Goal: Task Accomplishment & Management: Complete application form

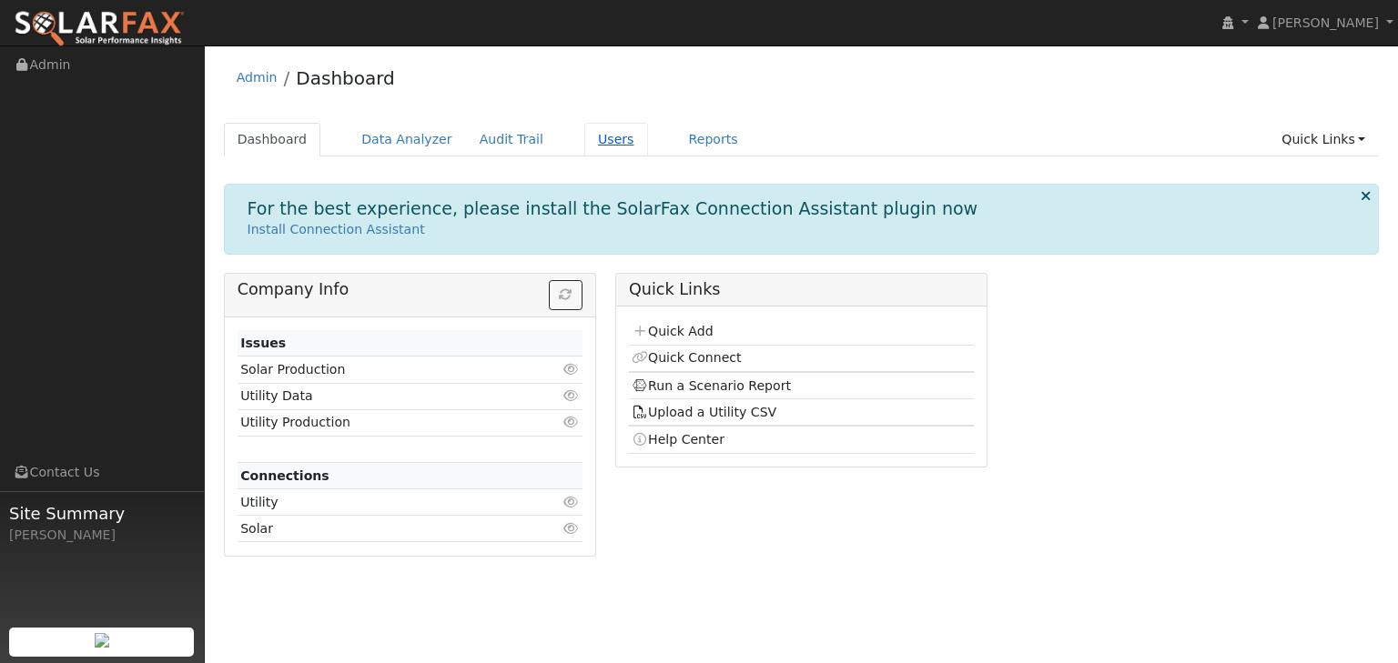
click at [584, 139] on link "Users" at bounding box center [616, 140] width 64 height 34
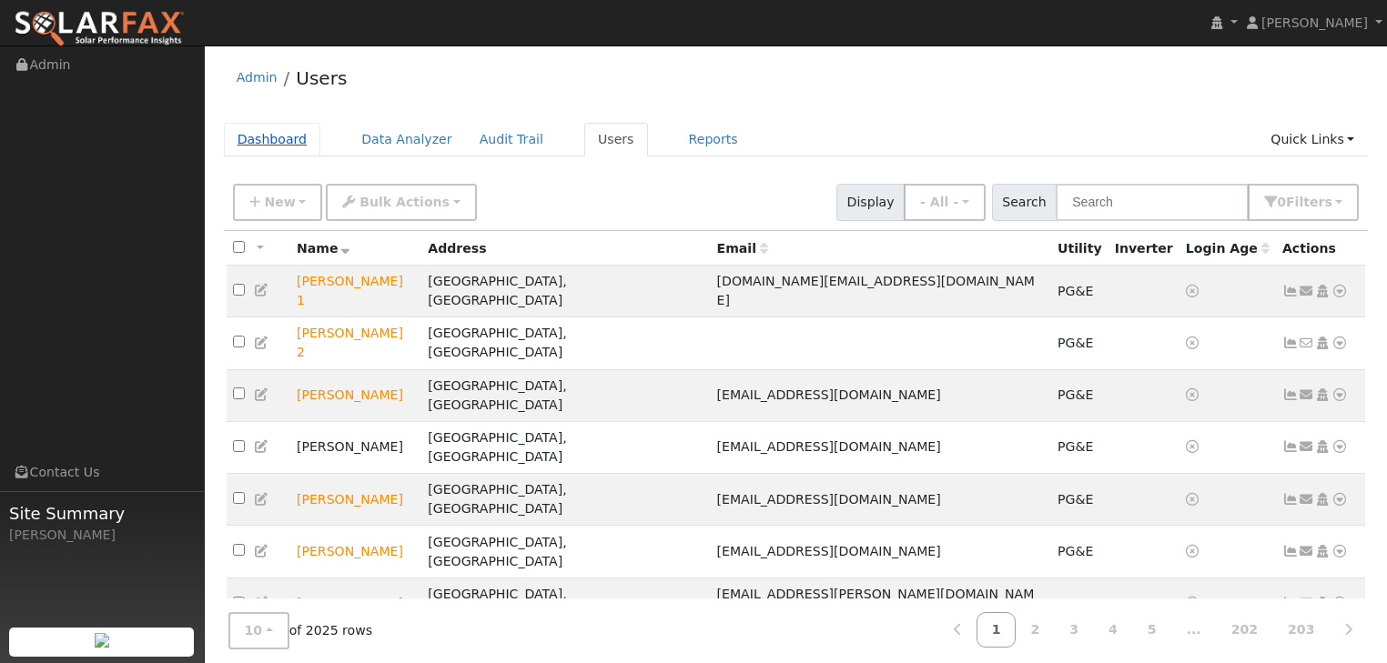
click at [271, 136] on link "Dashboard" at bounding box center [272, 140] width 97 height 34
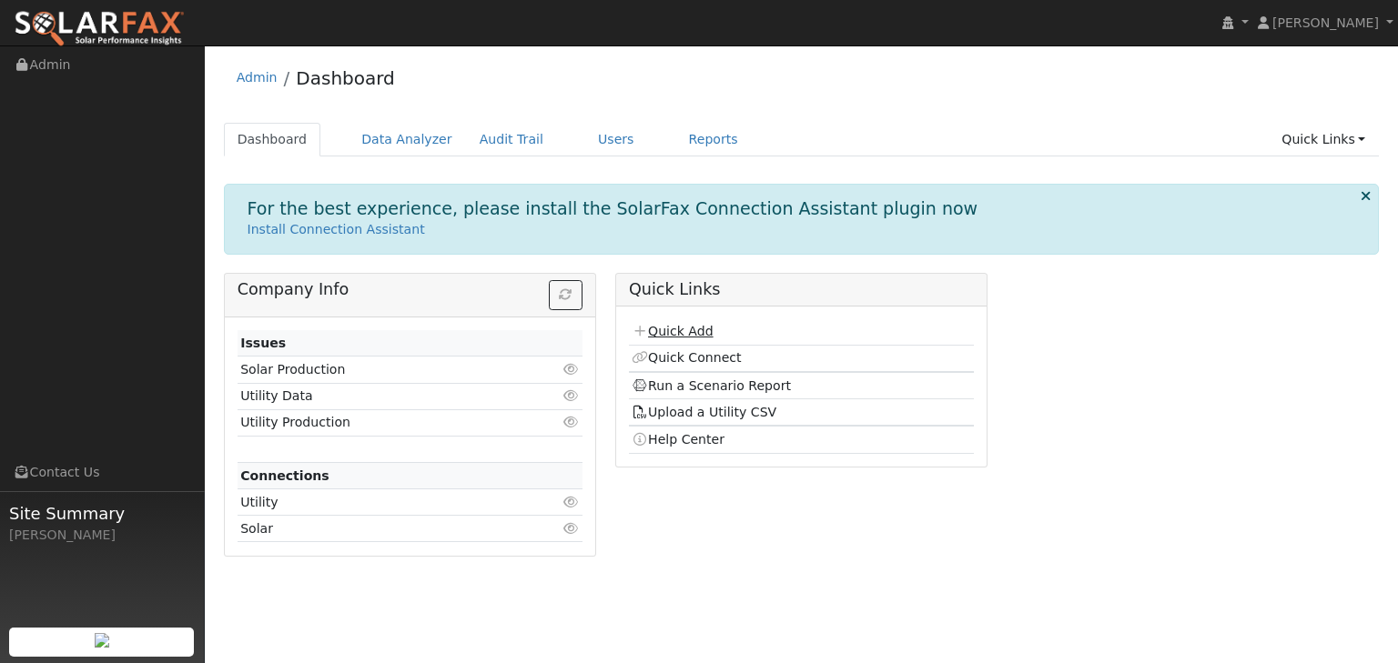
click at [689, 328] on link "Quick Add" at bounding box center [671, 331] width 81 height 15
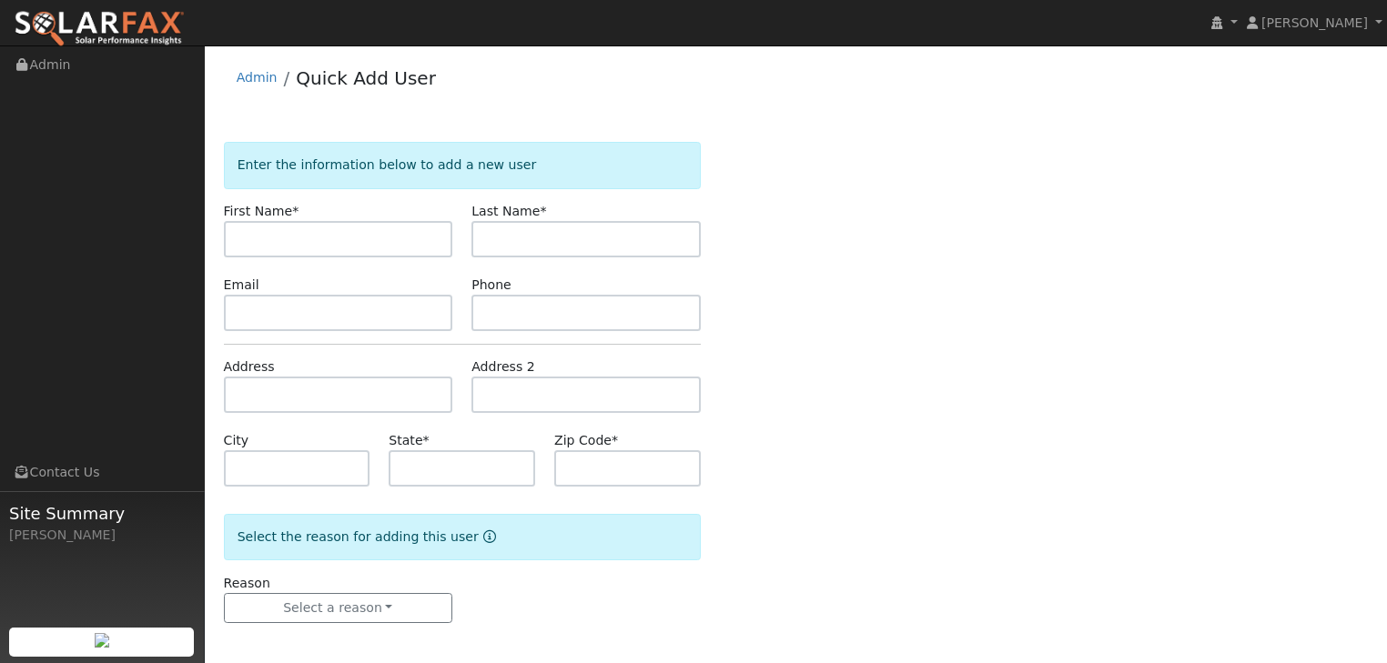
click at [284, 238] on input "text" at bounding box center [338, 239] width 229 height 36
click at [277, 235] on input "text" at bounding box center [338, 239] width 229 height 36
click at [247, 233] on input "text" at bounding box center [338, 239] width 229 height 36
type input "J"
type input "Oak Tree"
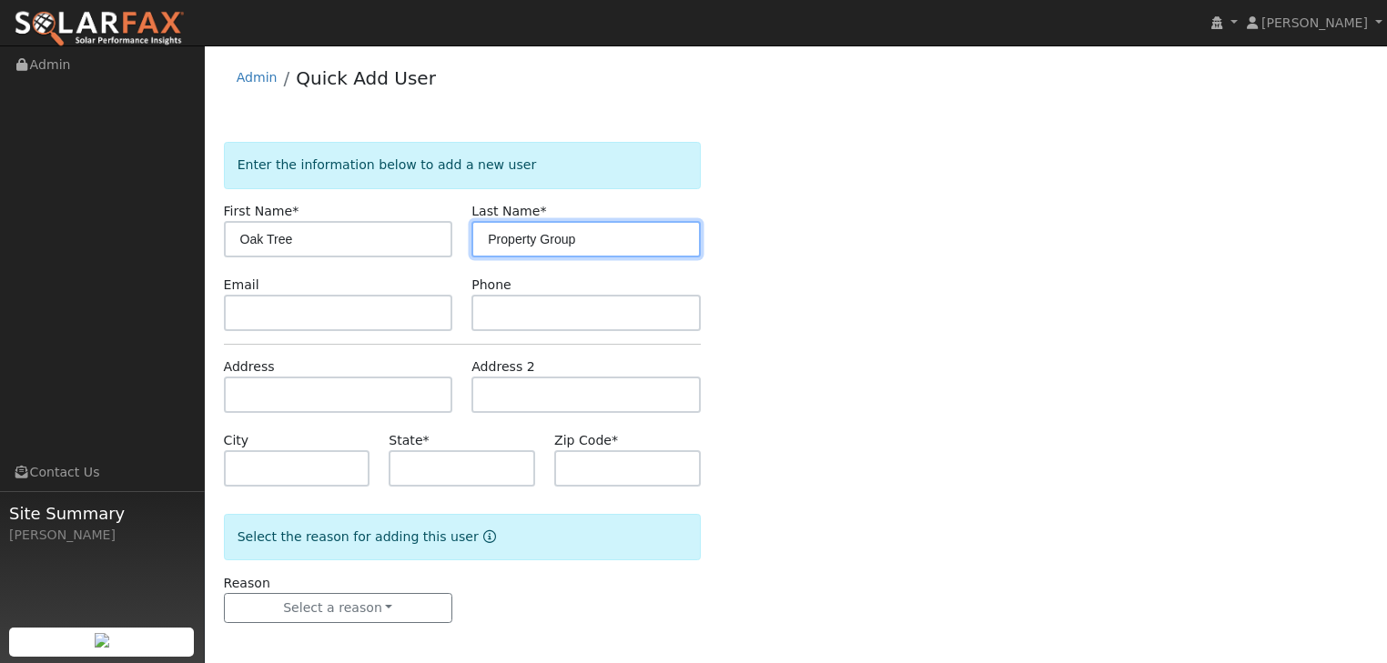
type input "Property Group"
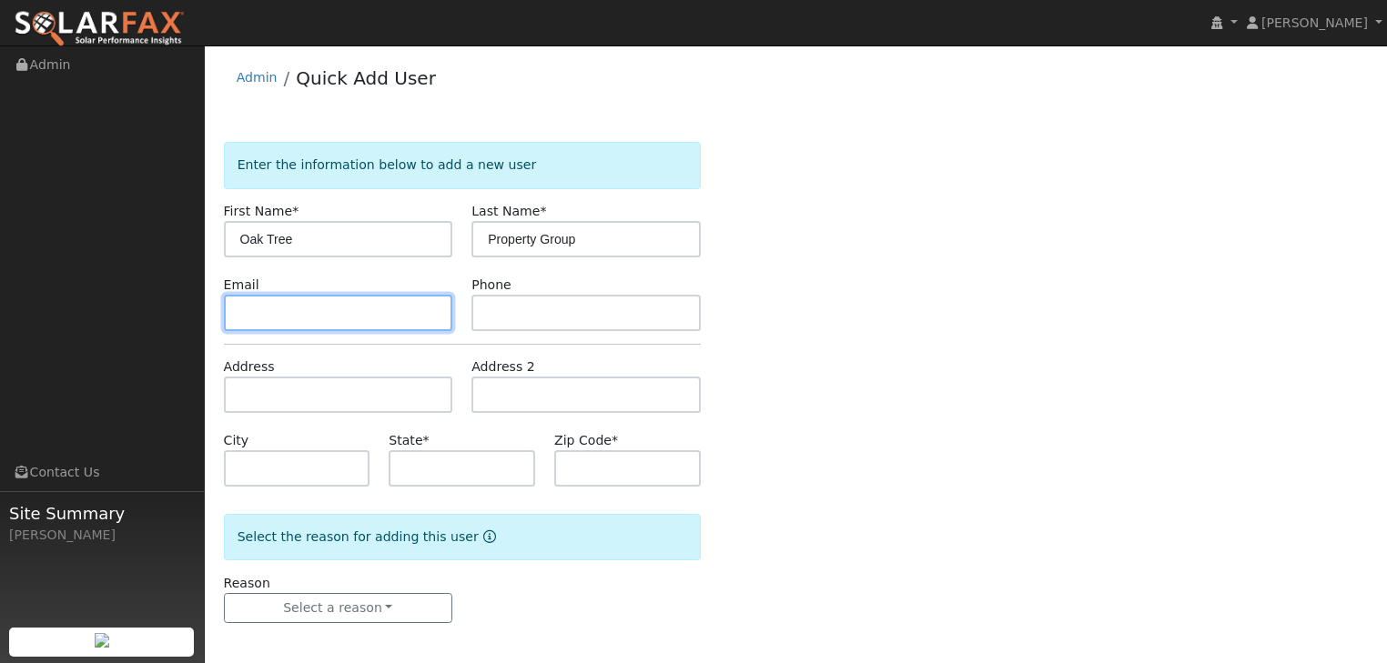
click at [290, 313] on input "text" at bounding box center [338, 313] width 229 height 36
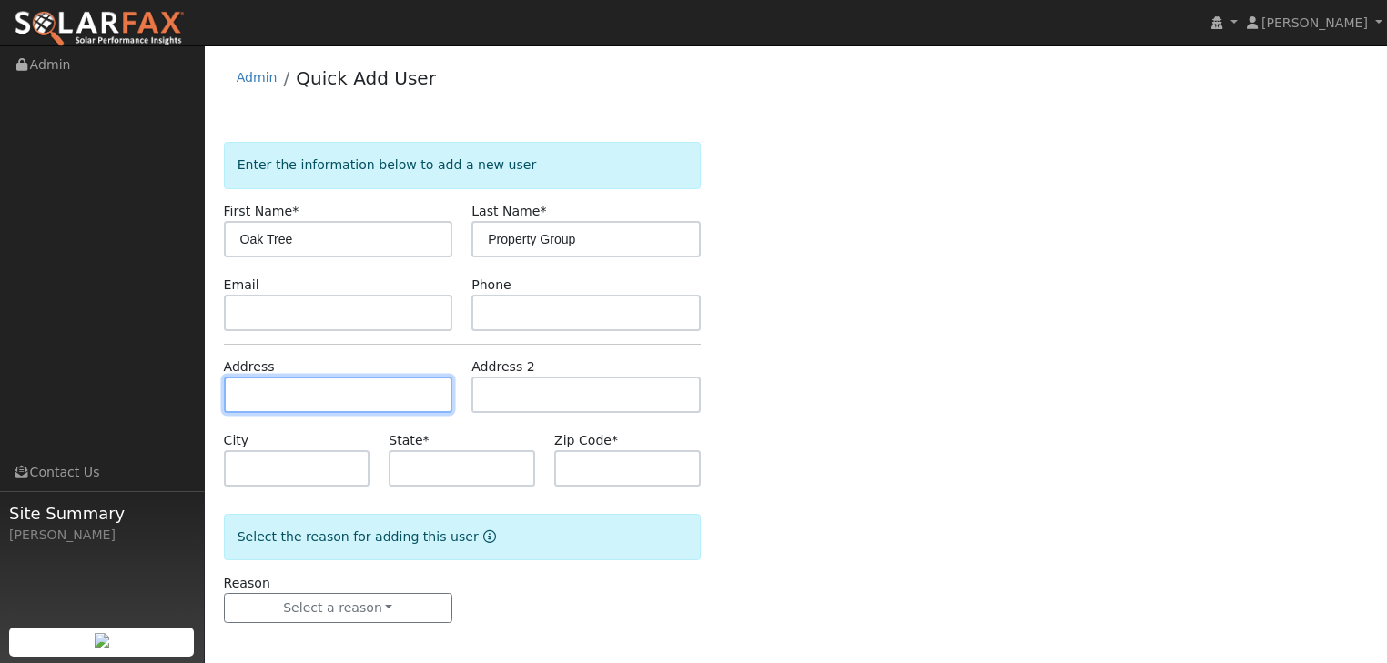
click at [240, 391] on input "text" at bounding box center [338, 395] width 229 height 36
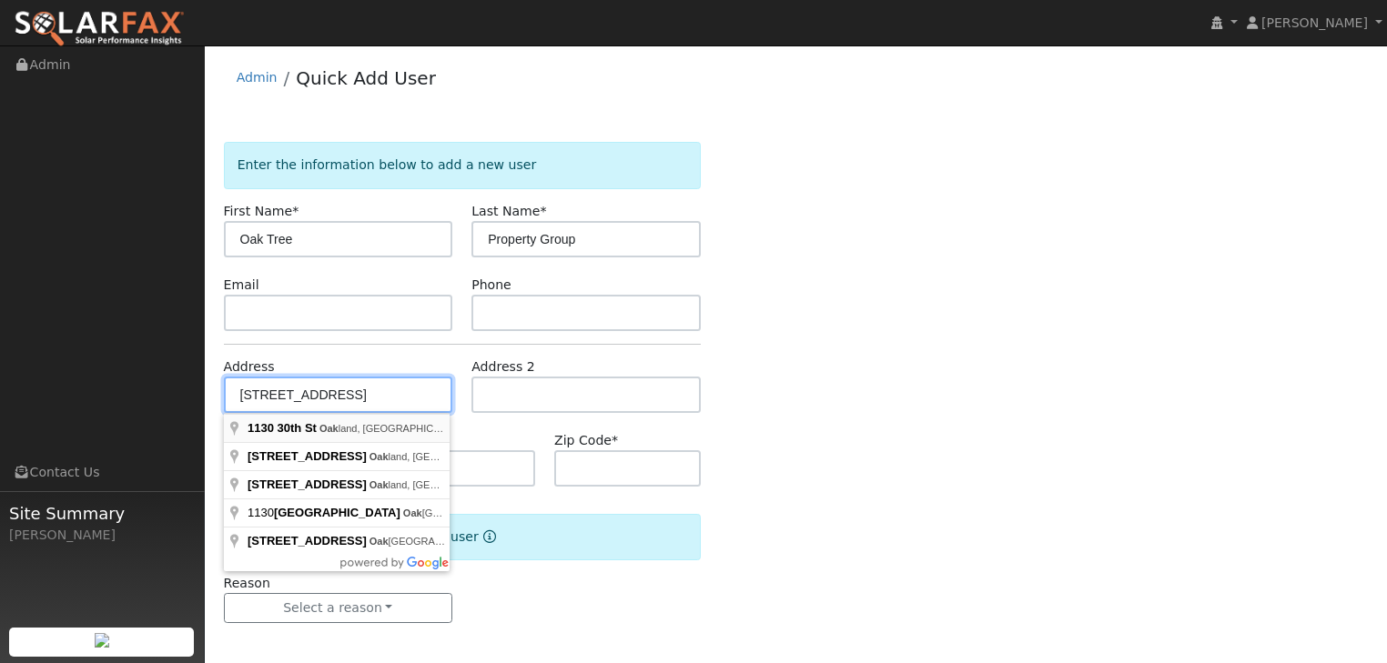
type input "1130 30th Street"
type input "Oakland"
type input "CA"
type input "94608"
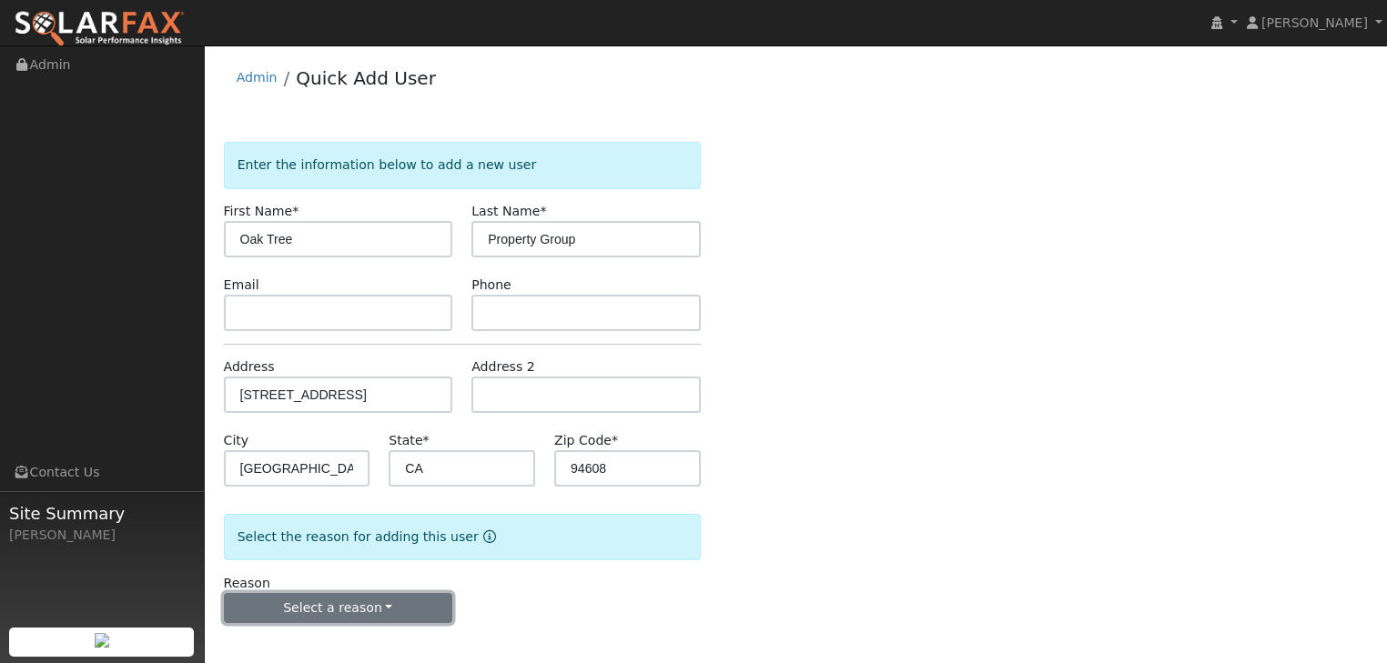
click at [389, 607] on button "Select a reason" at bounding box center [338, 608] width 229 height 31
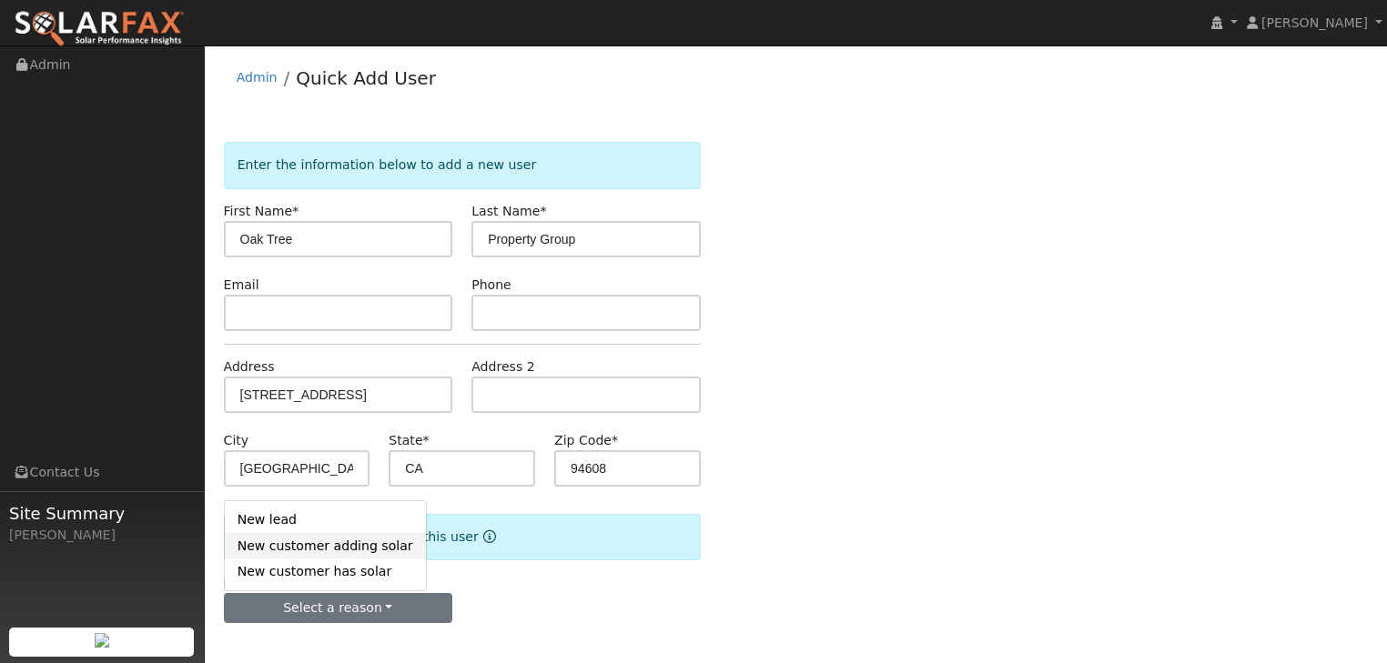
click at [302, 544] on link "New customer adding solar" at bounding box center [325, 545] width 201 height 25
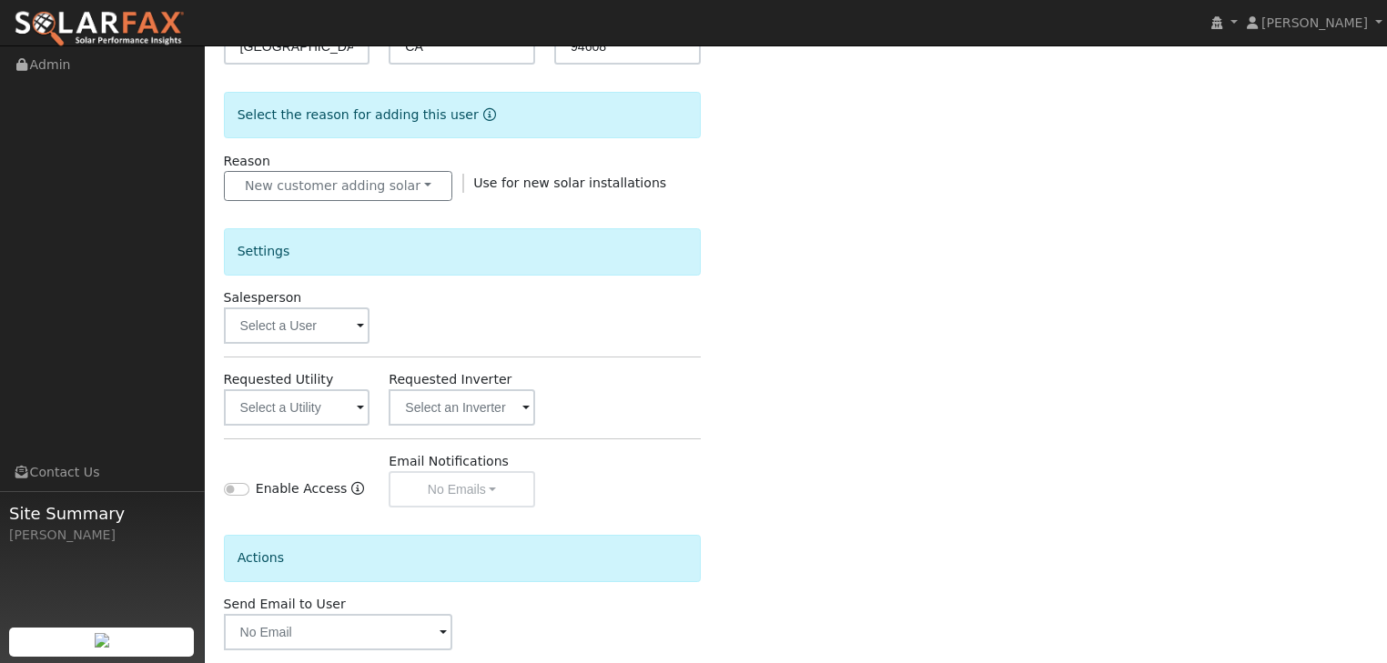
scroll to position [437, 0]
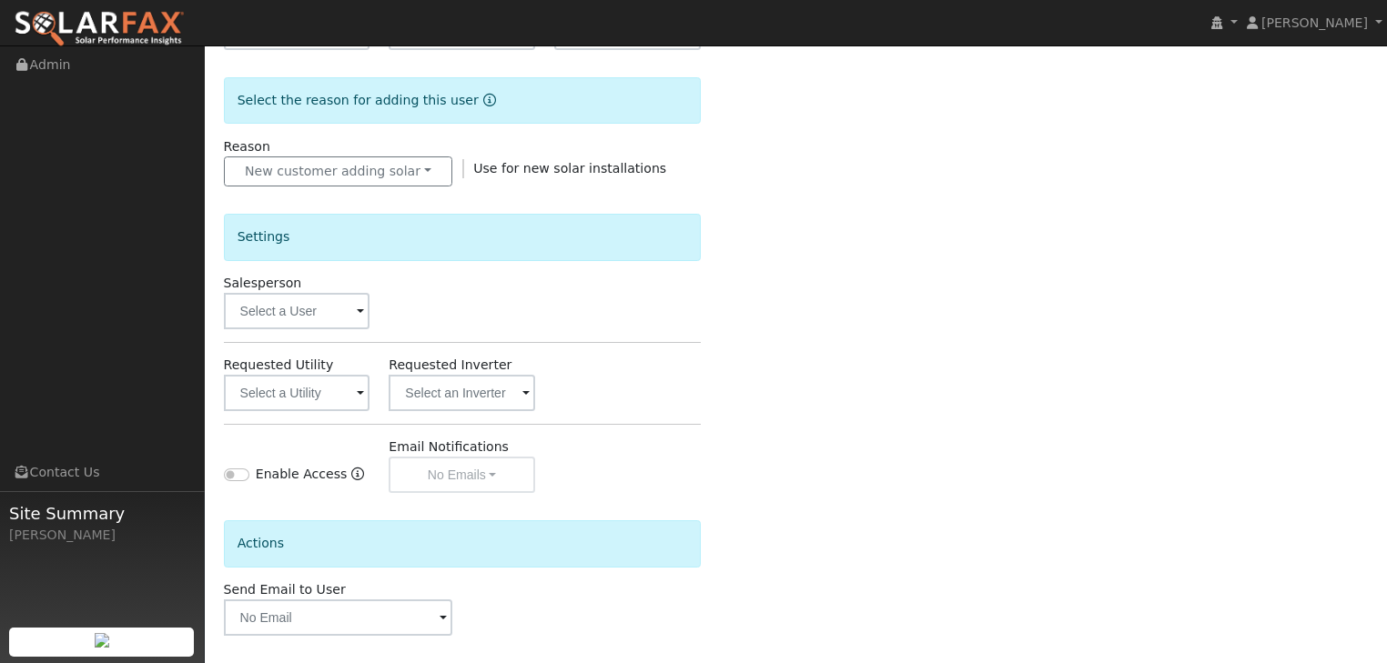
click at [360, 305] on span at bounding box center [360, 312] width 7 height 21
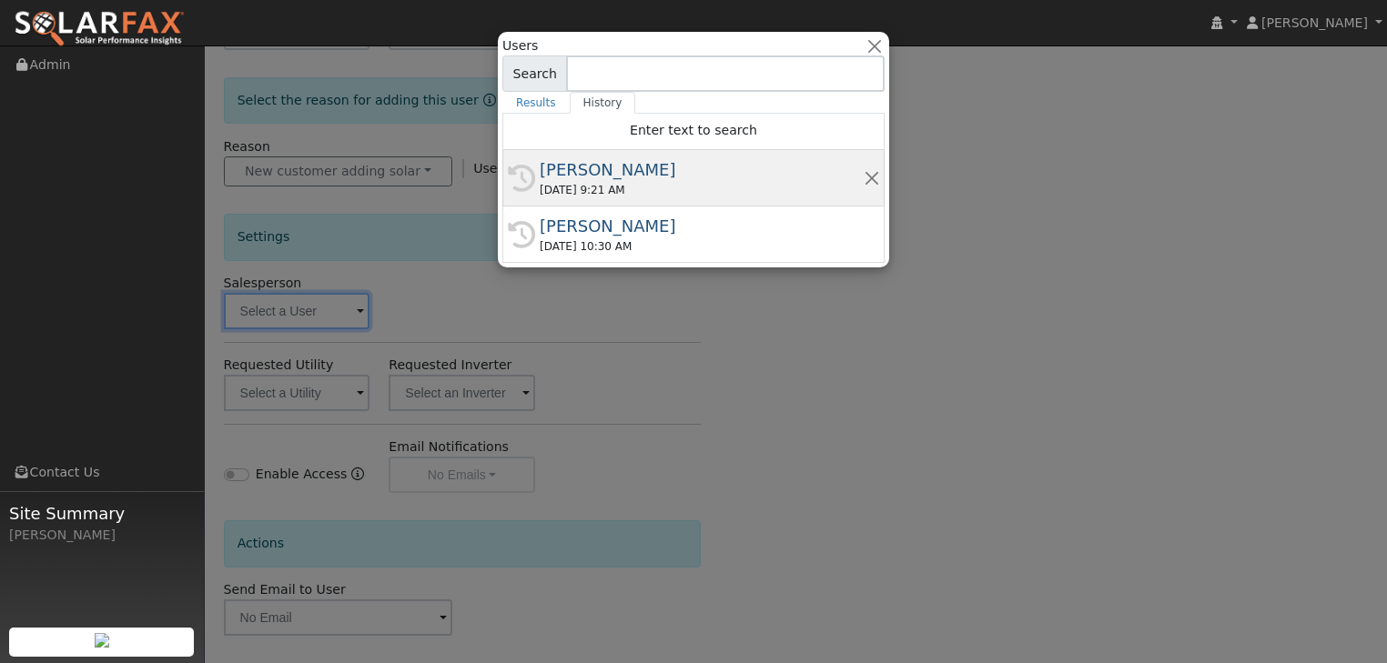
click at [581, 171] on div "[PERSON_NAME]" at bounding box center [702, 169] width 324 height 25
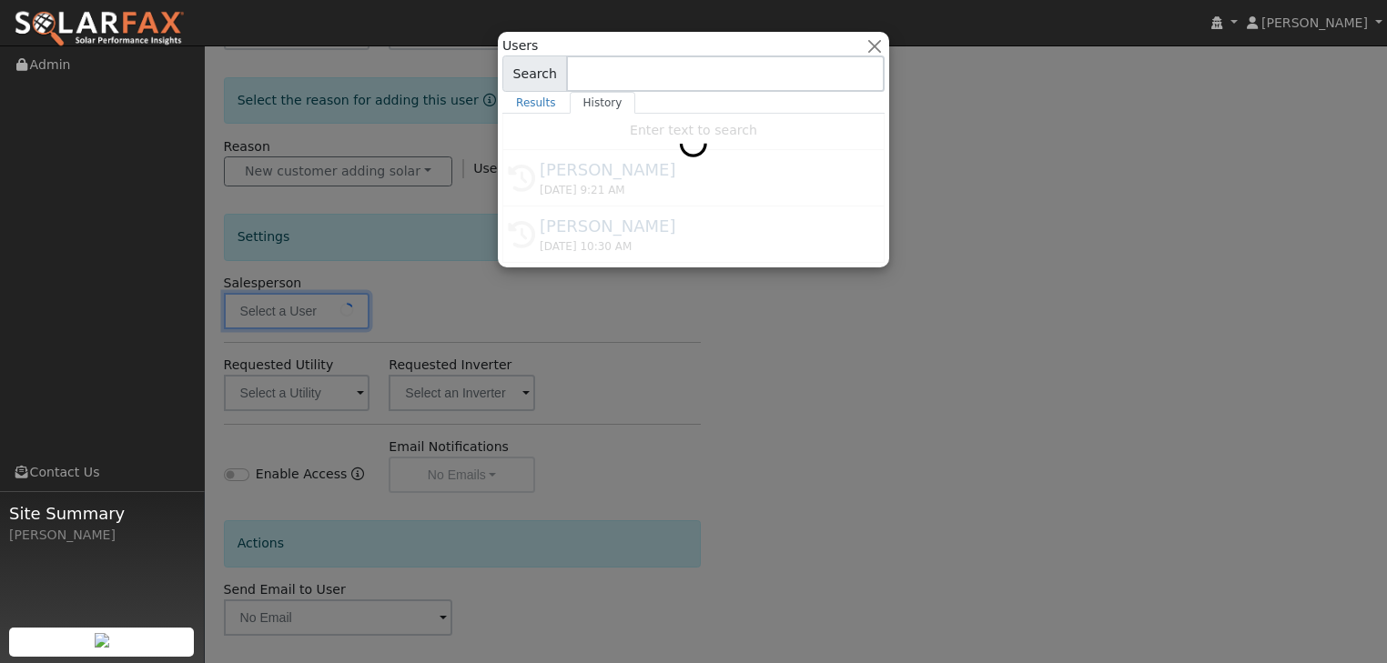
type input "[PERSON_NAME]"
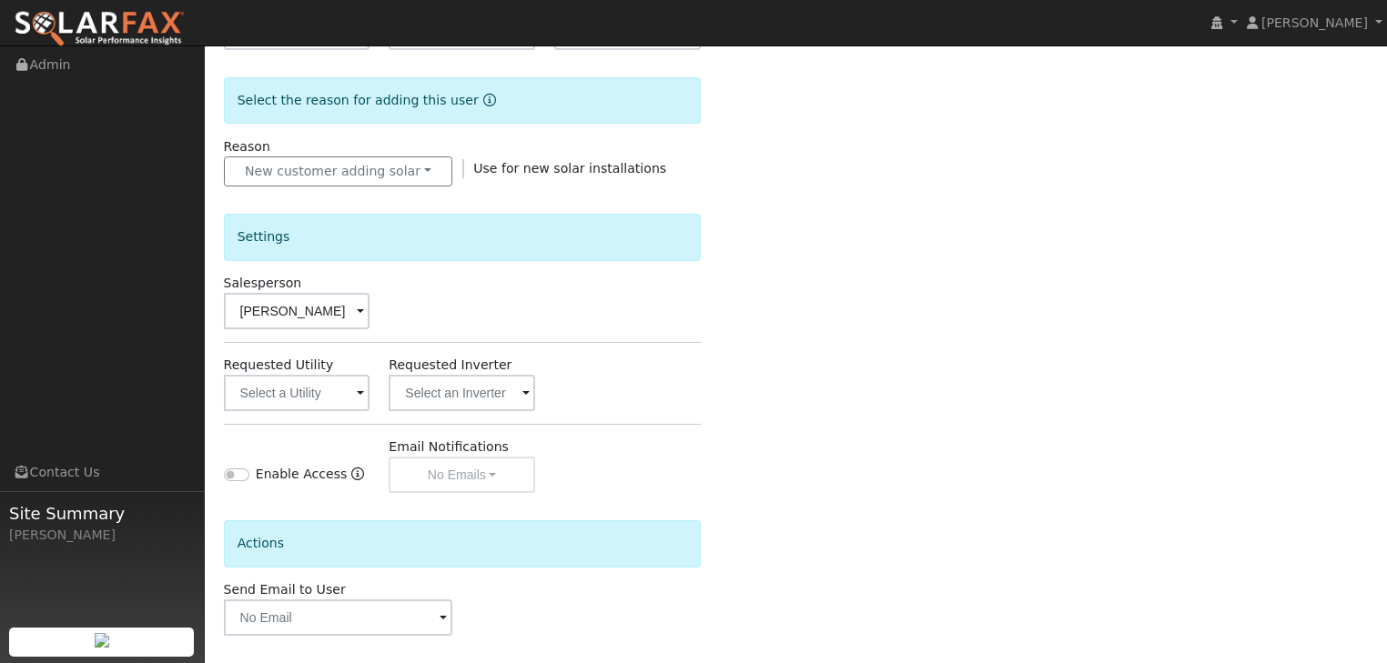
click at [359, 394] on span at bounding box center [360, 394] width 7 height 21
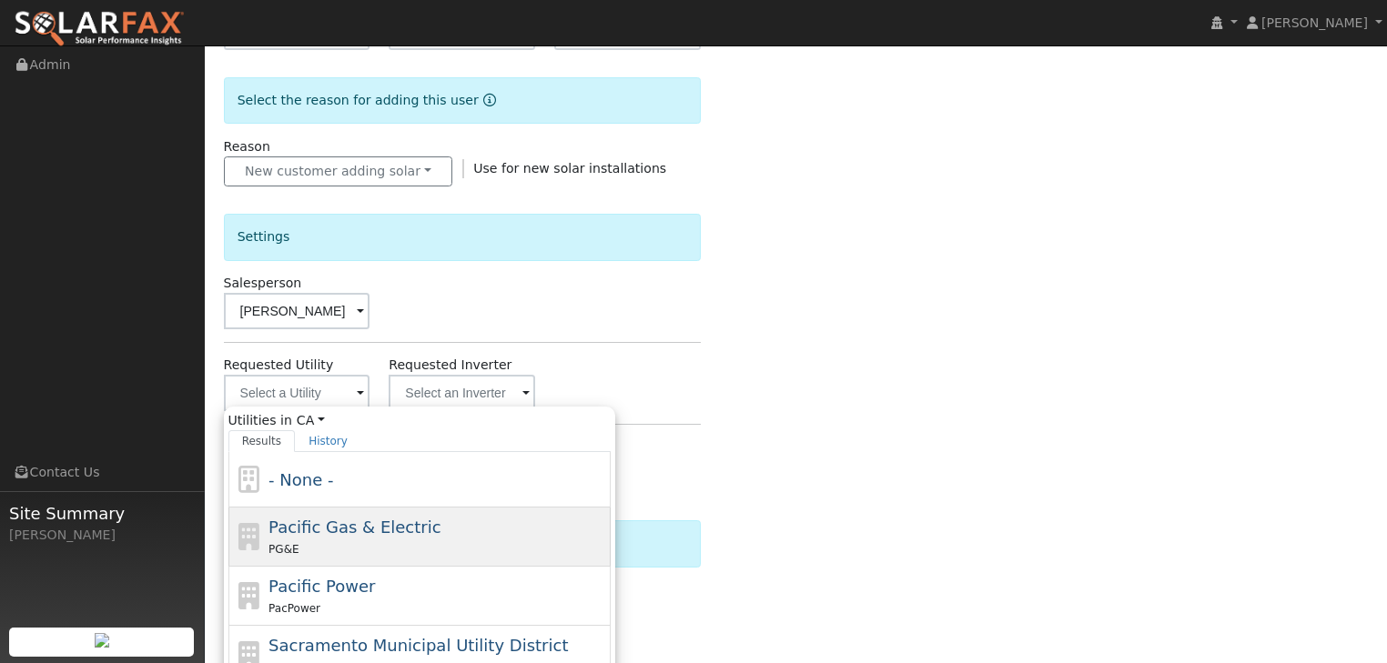
click at [327, 545] on div "PG&E" at bounding box center [437, 549] width 338 height 19
type input "Pacific Gas & Electric"
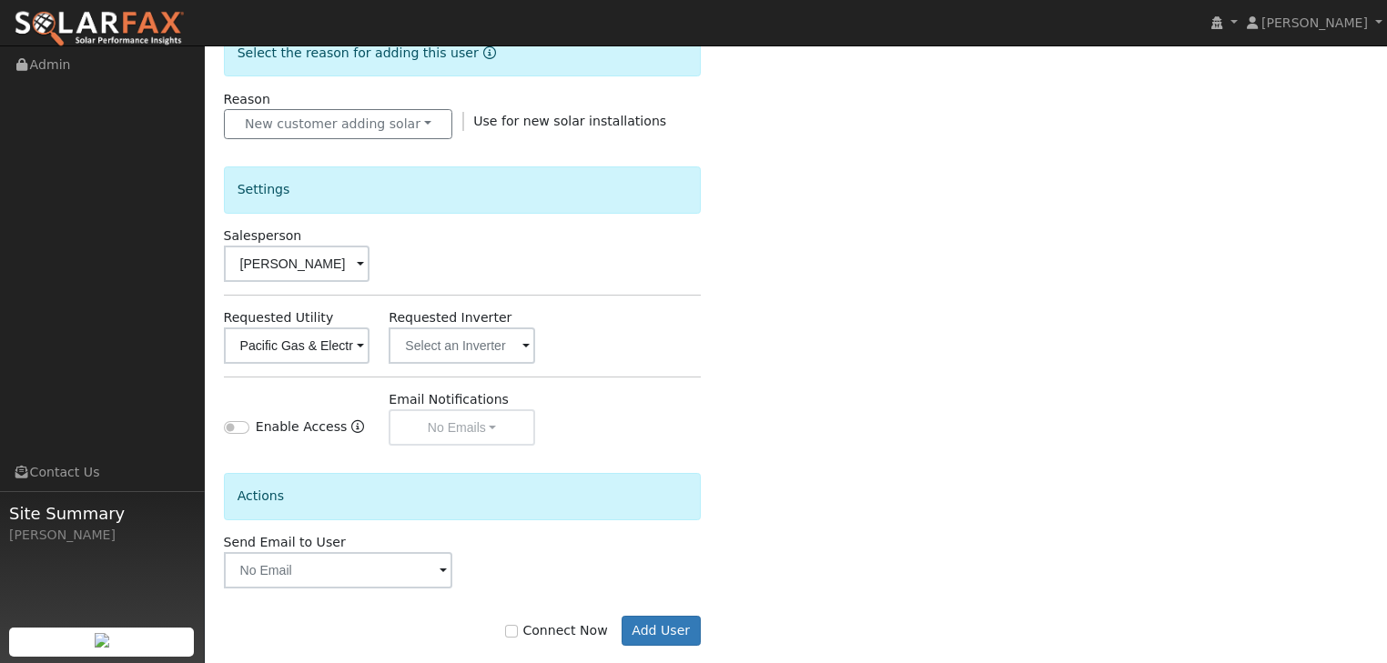
scroll to position [510, 0]
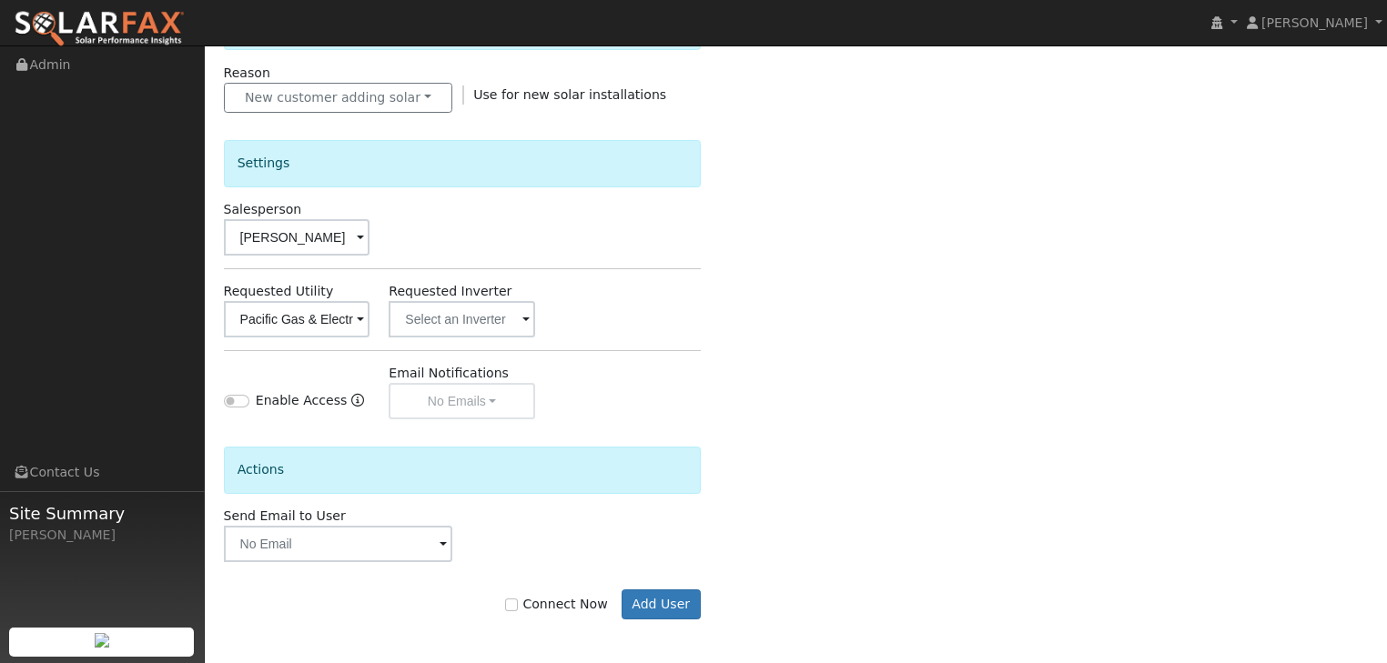
click at [442, 545] on span at bounding box center [442, 545] width 7 height 21
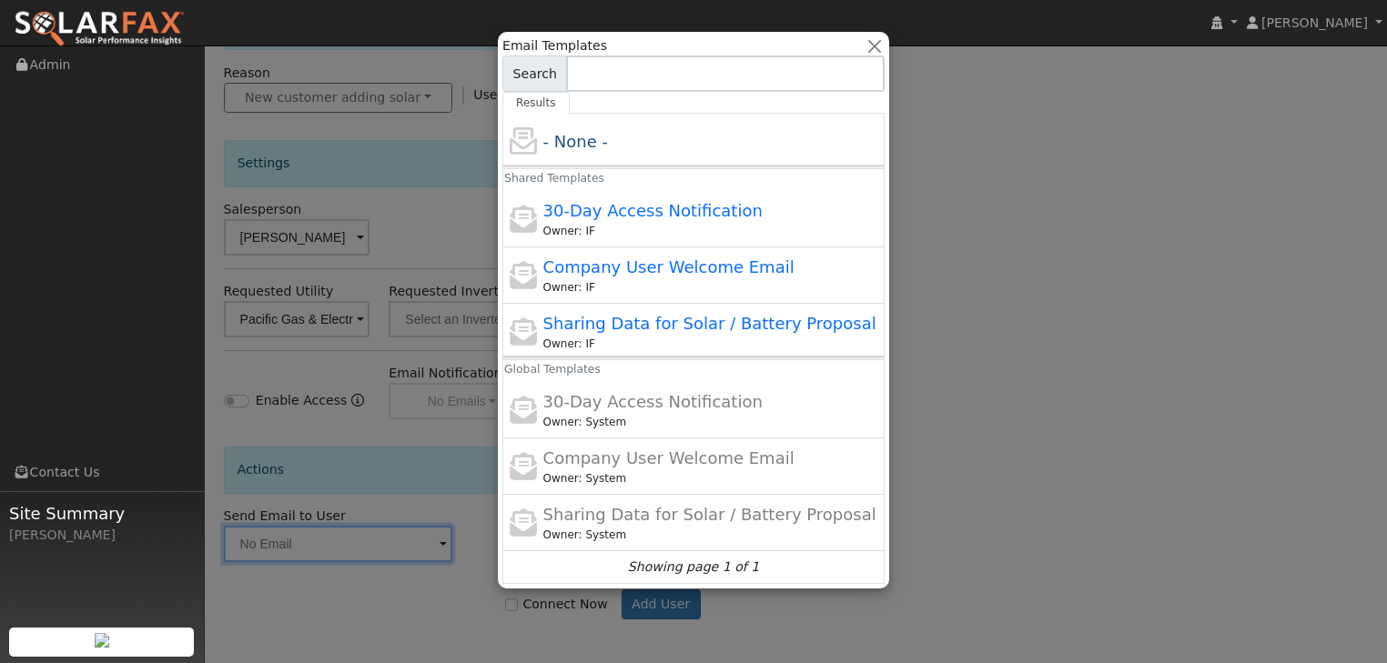
click at [985, 419] on div at bounding box center [693, 331] width 1387 height 663
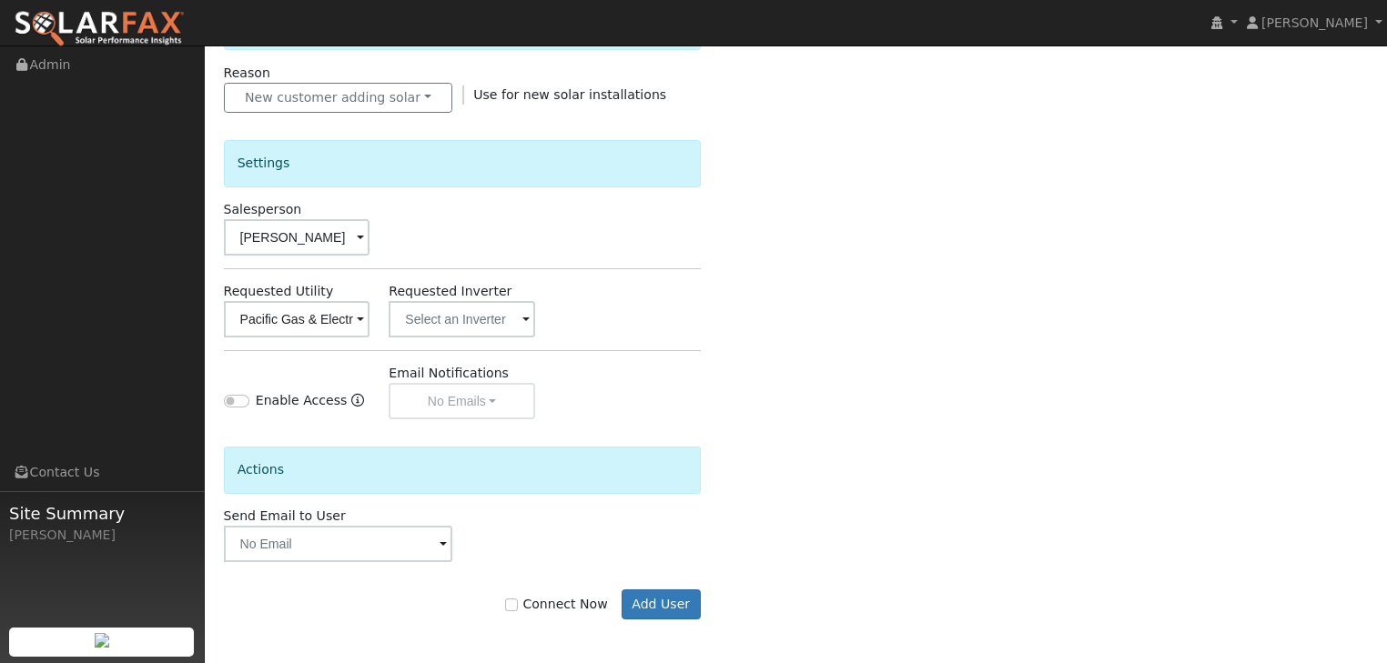
click at [444, 542] on span at bounding box center [442, 545] width 7 height 21
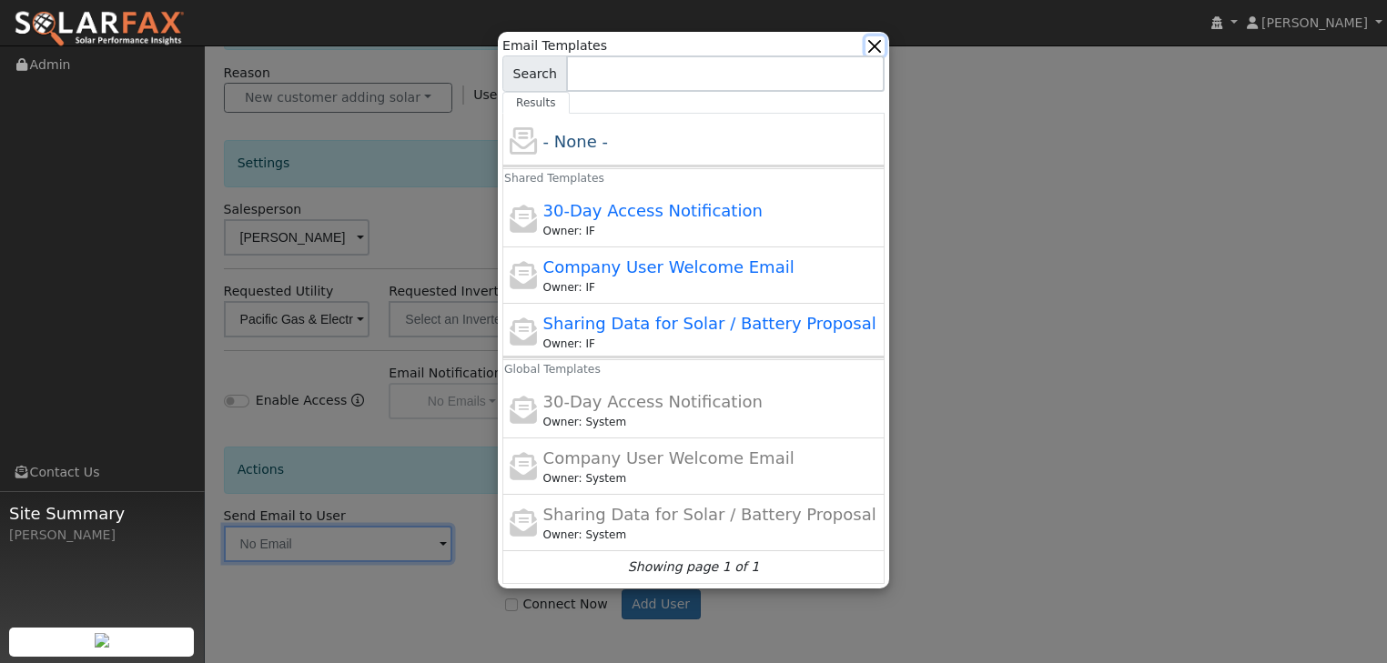
click at [878, 39] on button "button" at bounding box center [874, 45] width 19 height 19
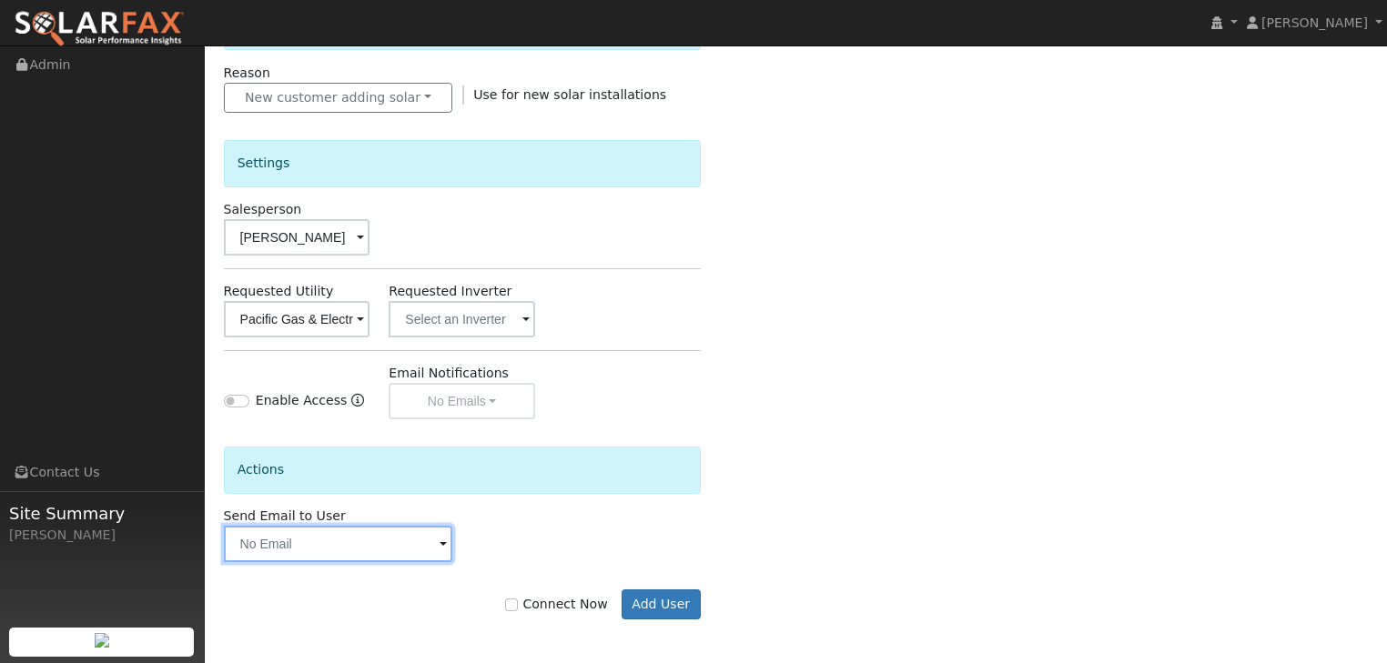
click at [276, 544] on input "text" at bounding box center [338, 544] width 229 height 36
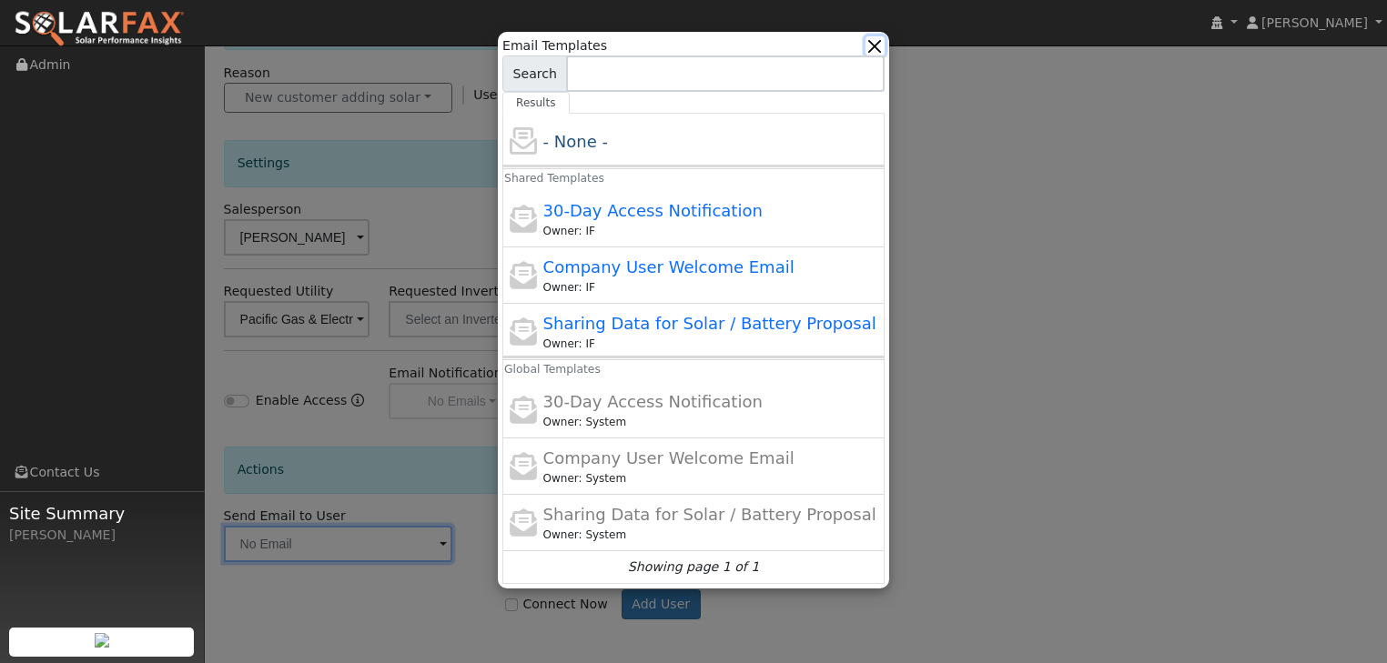
click at [880, 44] on button "button" at bounding box center [874, 45] width 19 height 19
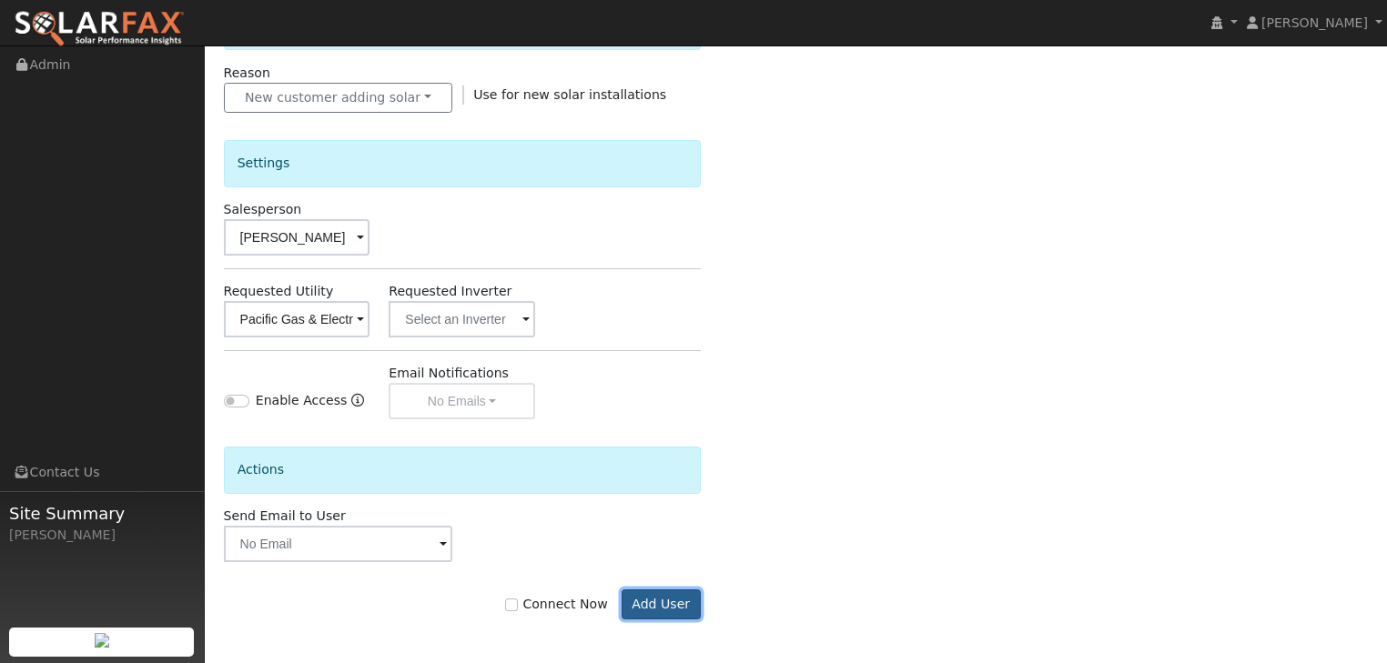
click at [651, 597] on button "Add User" at bounding box center [660, 605] width 79 height 31
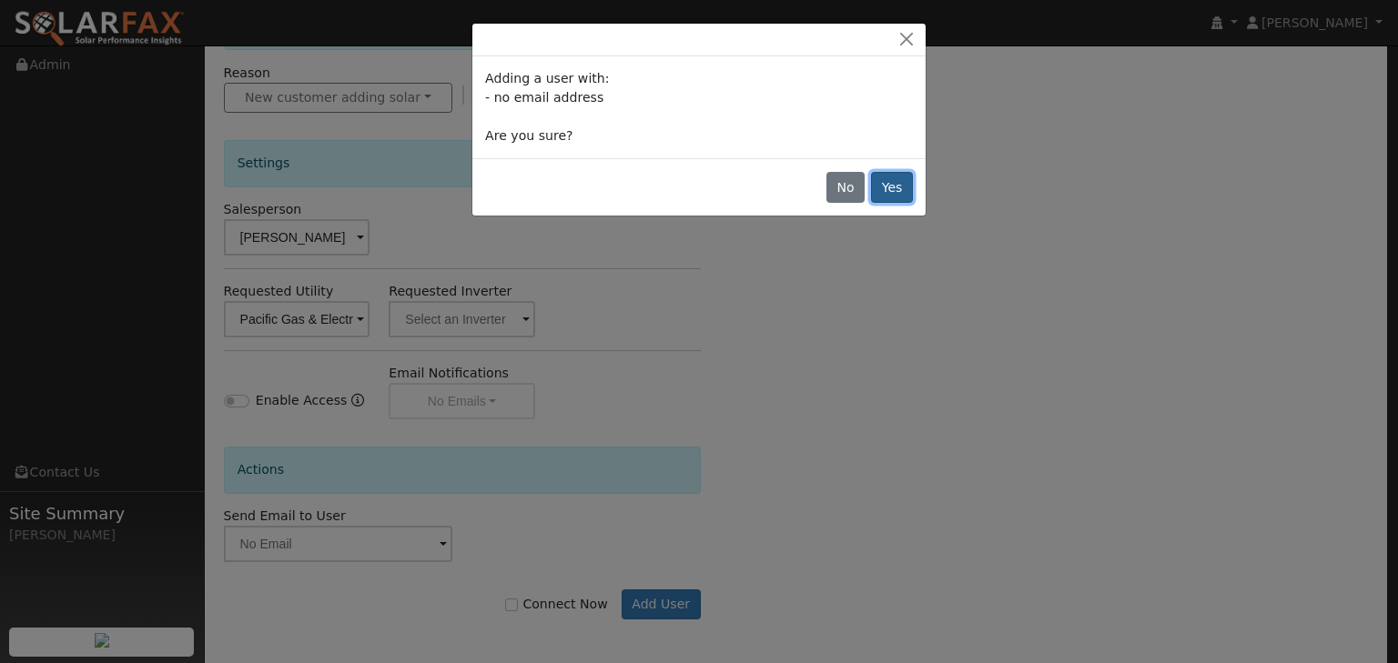
click at [891, 189] on button "Yes" at bounding box center [892, 187] width 42 height 31
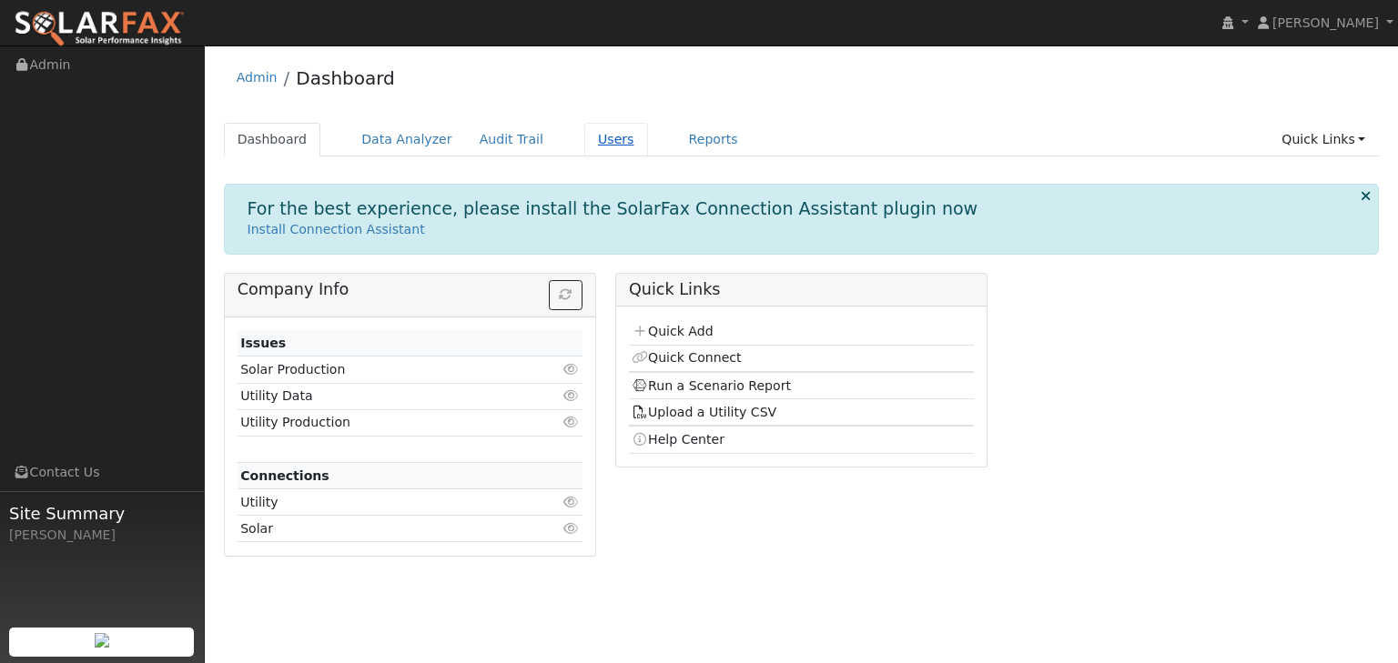
click at [593, 137] on link "Users" at bounding box center [616, 140] width 64 height 34
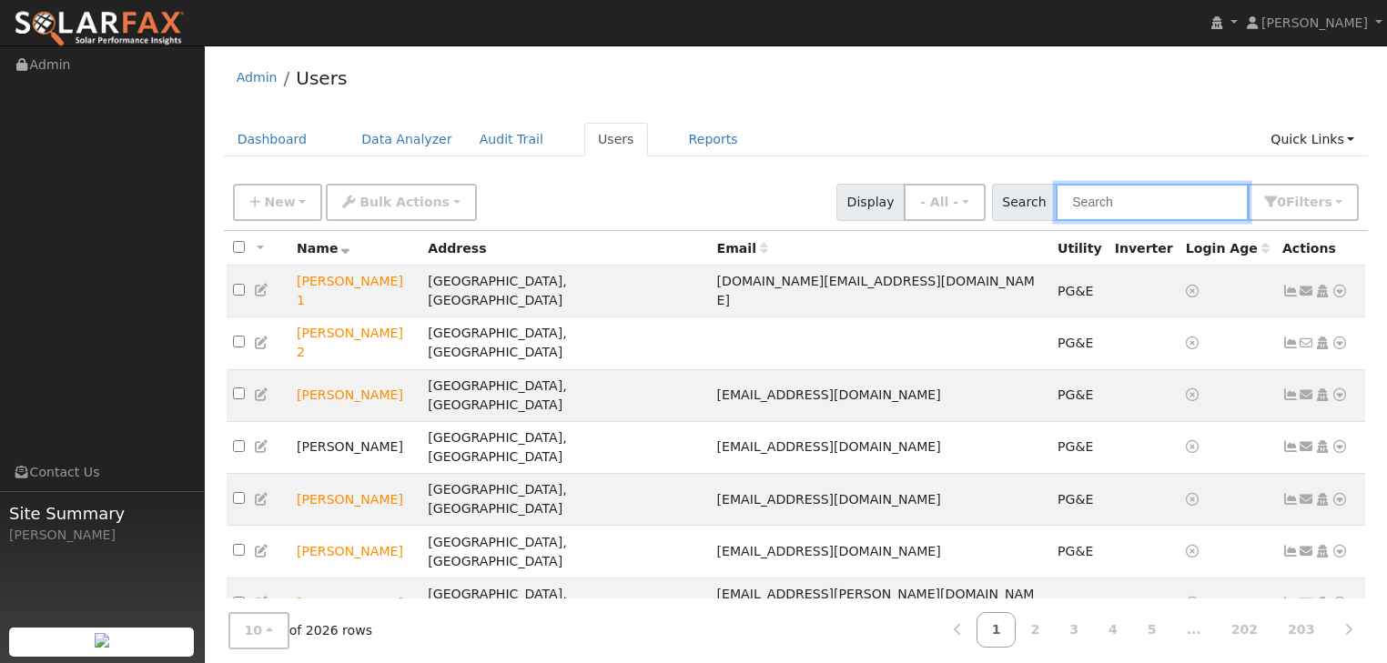
click at [1092, 200] on input "text" at bounding box center [1151, 202] width 193 height 37
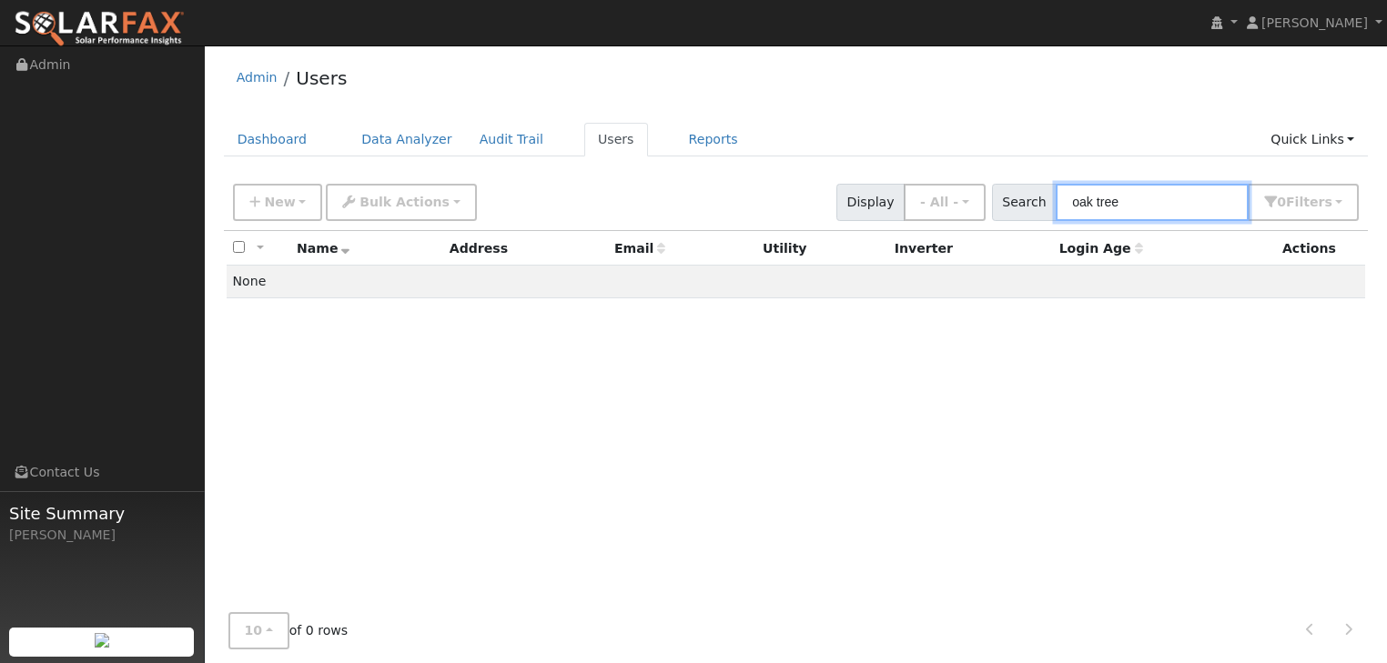
drag, startPoint x: 1153, startPoint y: 193, endPoint x: 1005, endPoint y: 217, distance: 150.2
click at [1005, 217] on div "Search oak tree 0 Filter s My accounts Role Show - All - Show Leads Admin Billi…" at bounding box center [1175, 202] width 374 height 37
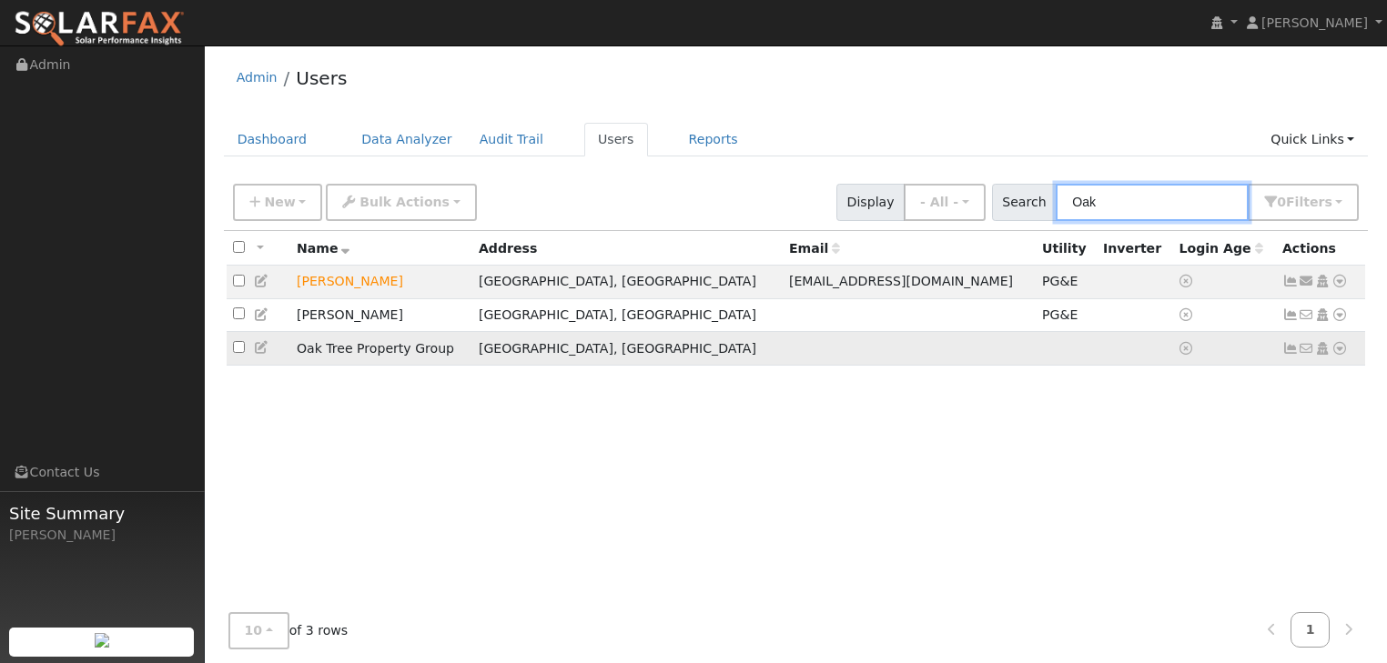
type input "Oak"
click at [1339, 350] on icon at bounding box center [1339, 348] width 16 height 13
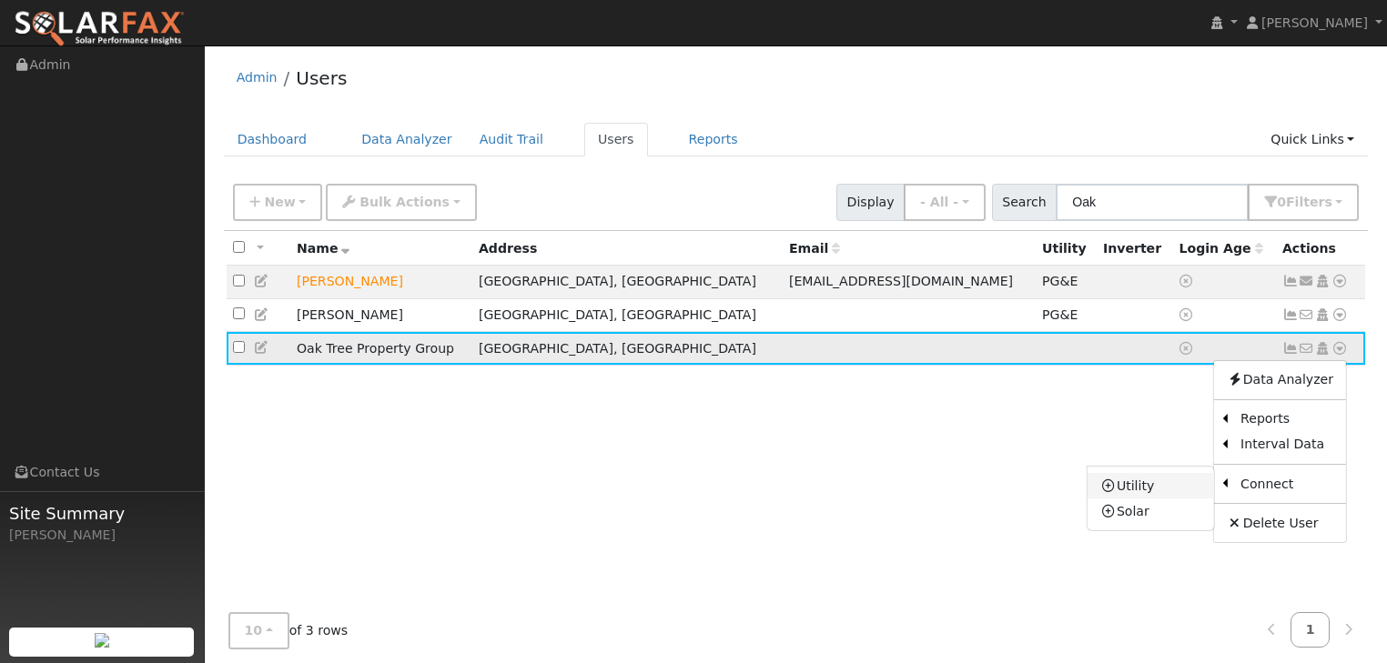
click at [1146, 488] on link "Utility" at bounding box center [1150, 485] width 126 height 25
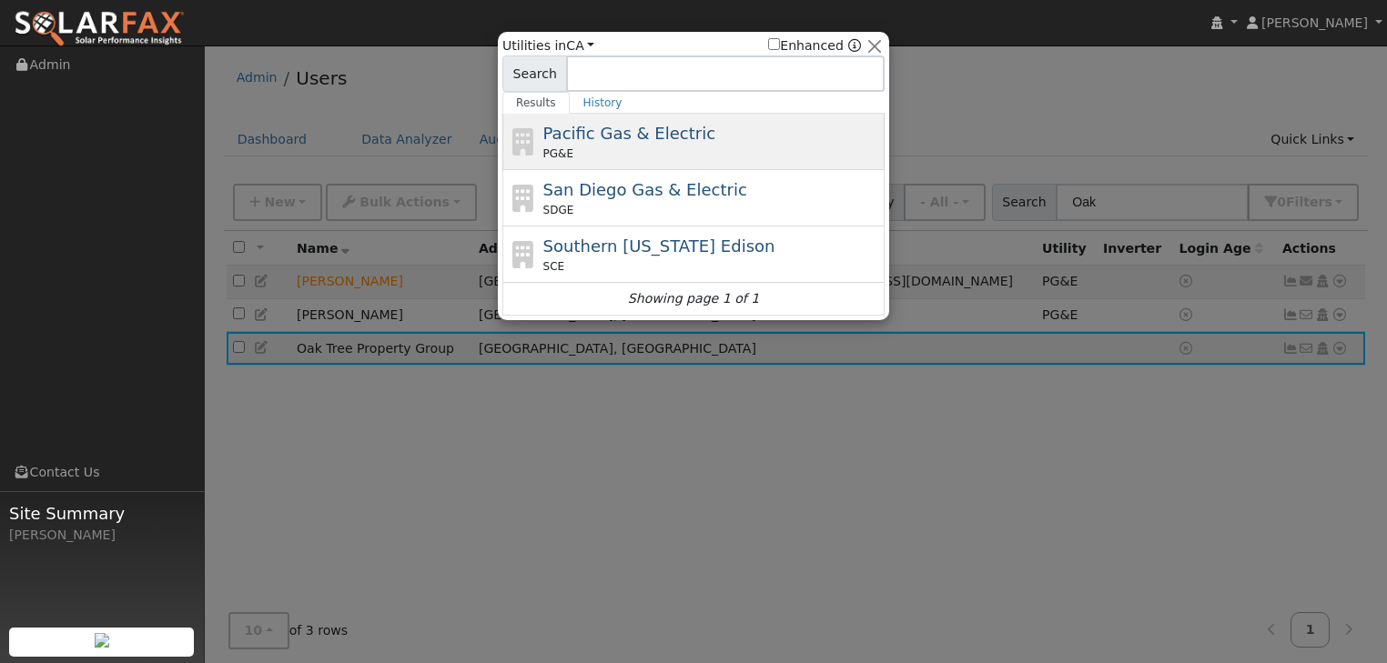
click at [601, 134] on span "Pacific Gas & Electric" at bounding box center [629, 133] width 172 height 19
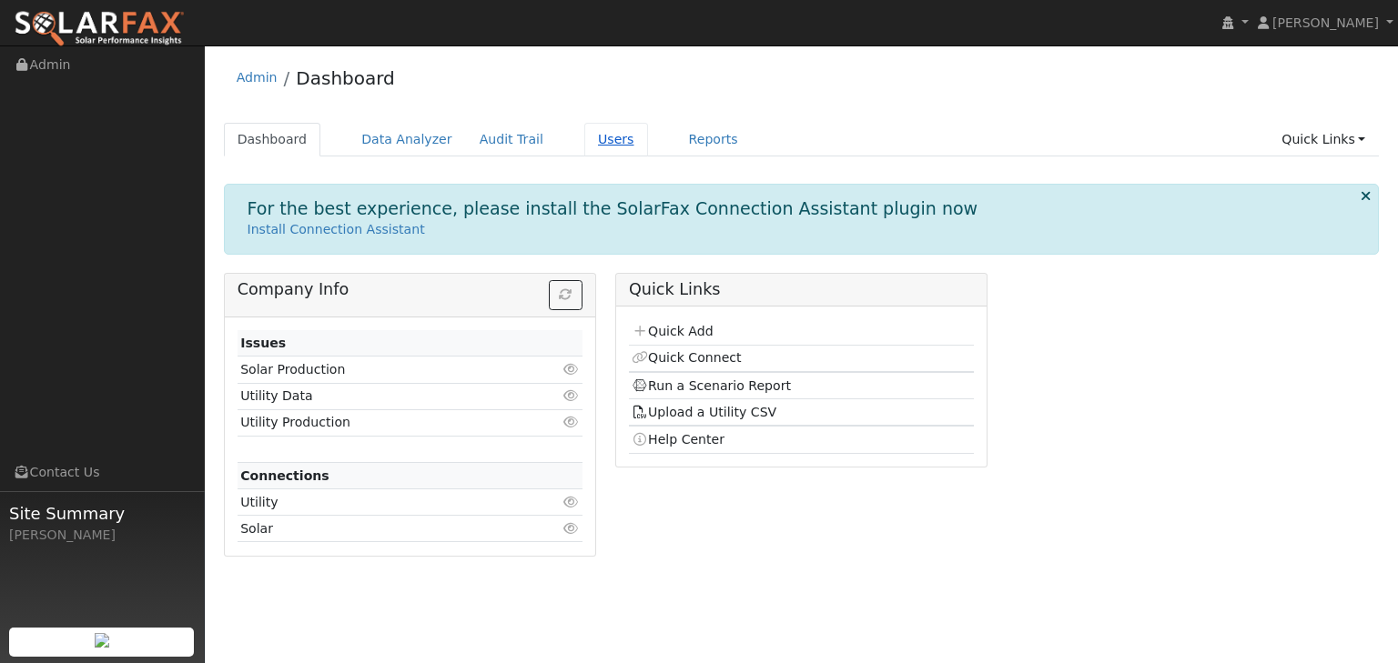
click at [584, 142] on link "Users" at bounding box center [616, 140] width 64 height 34
click at [586, 141] on link "Users" at bounding box center [616, 140] width 64 height 34
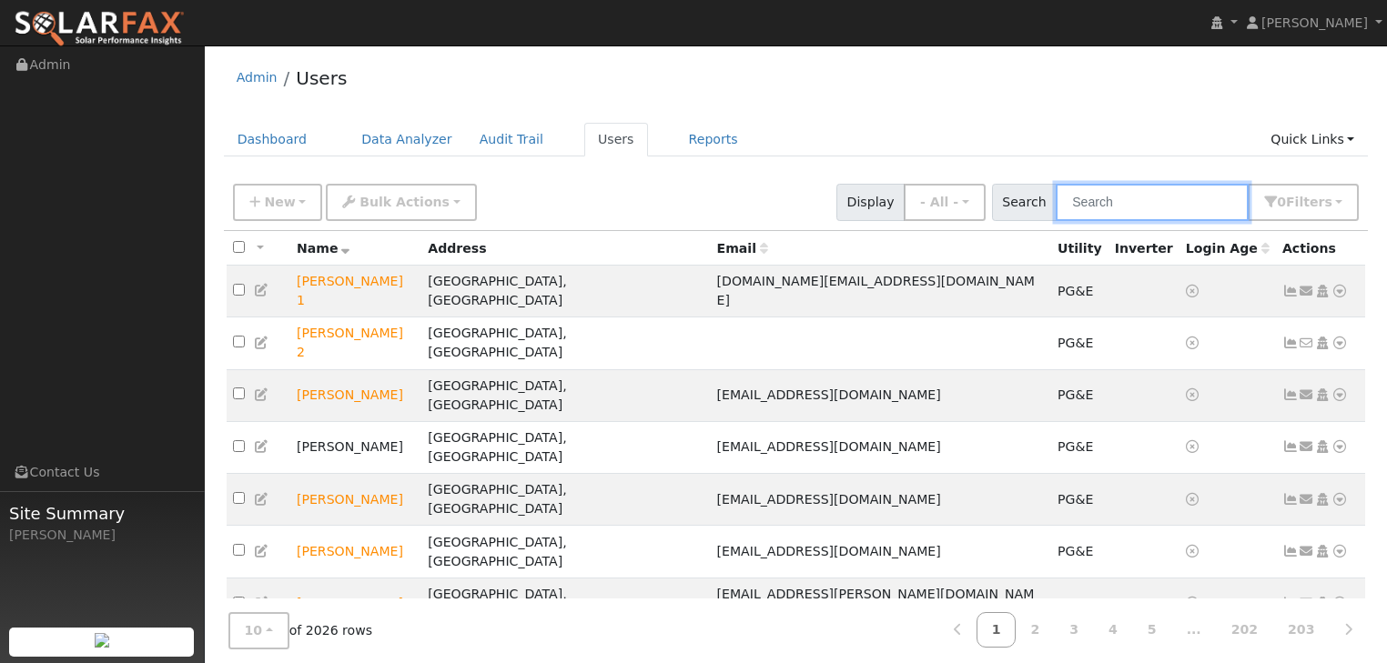
click at [1143, 195] on input "text" at bounding box center [1151, 202] width 193 height 37
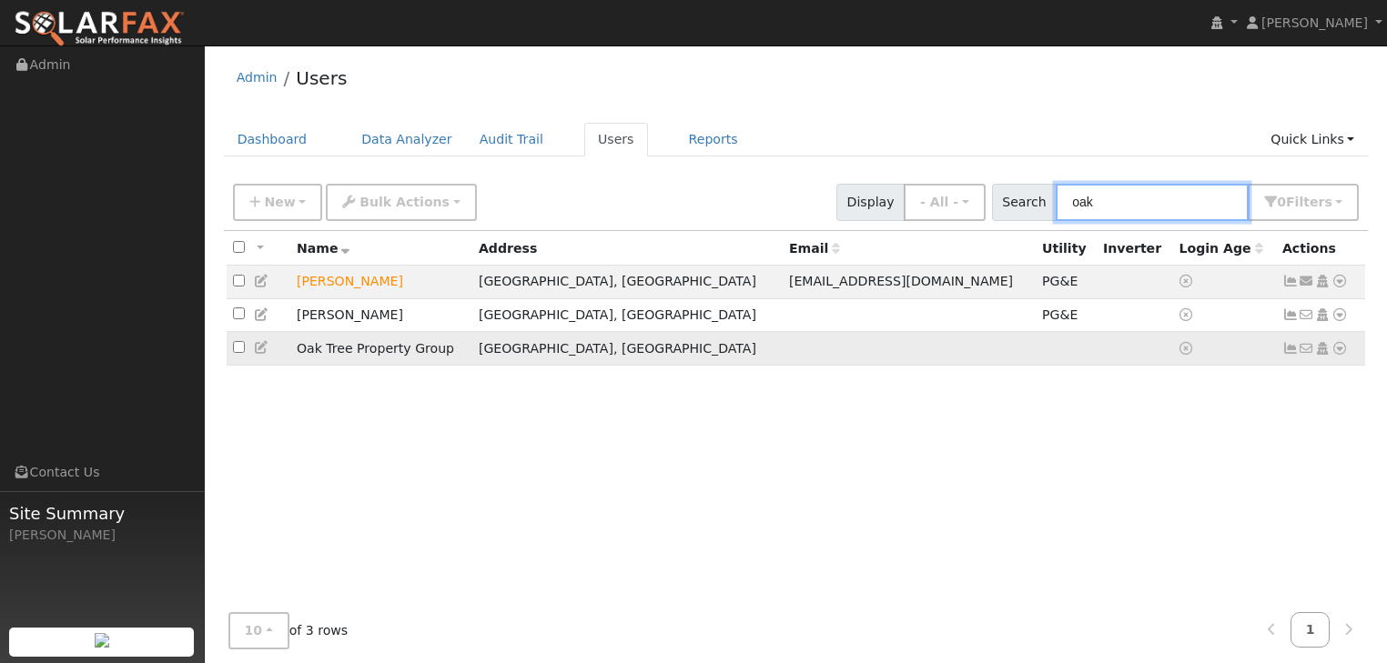
type input "oak"
click at [1340, 350] on icon at bounding box center [1339, 348] width 16 height 13
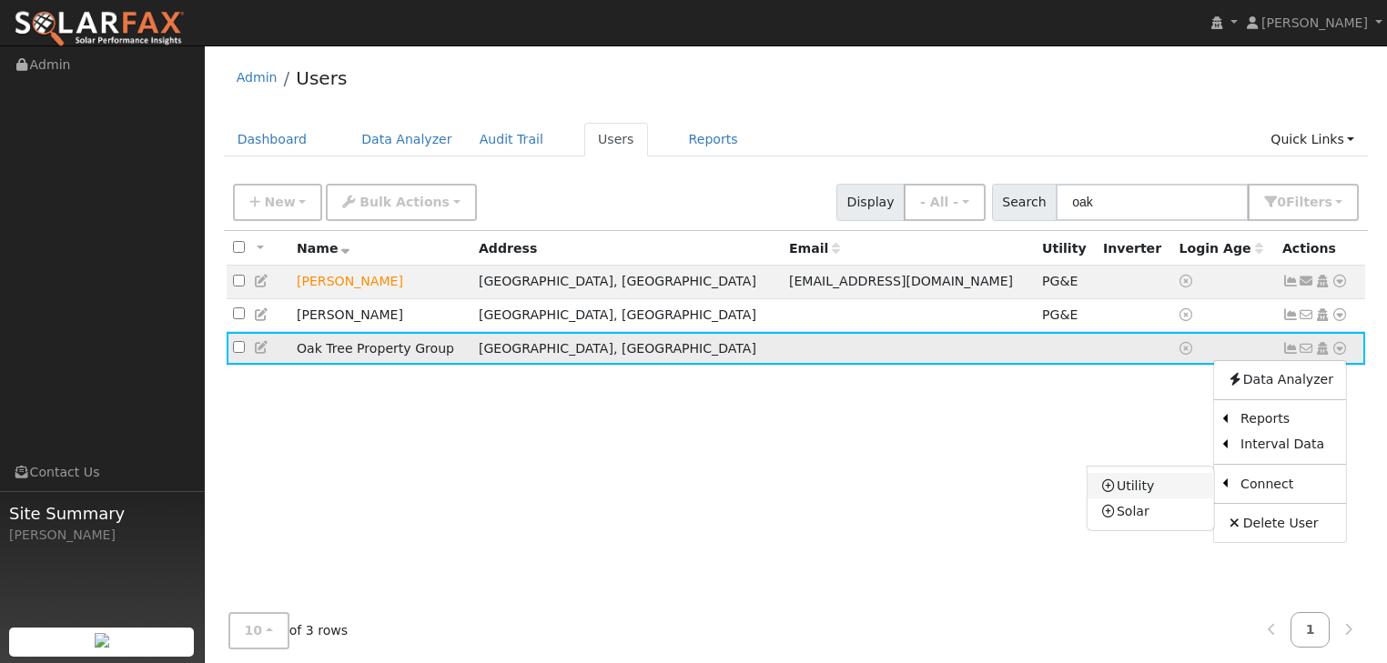
click at [1143, 488] on link "Utility" at bounding box center [1150, 485] width 126 height 25
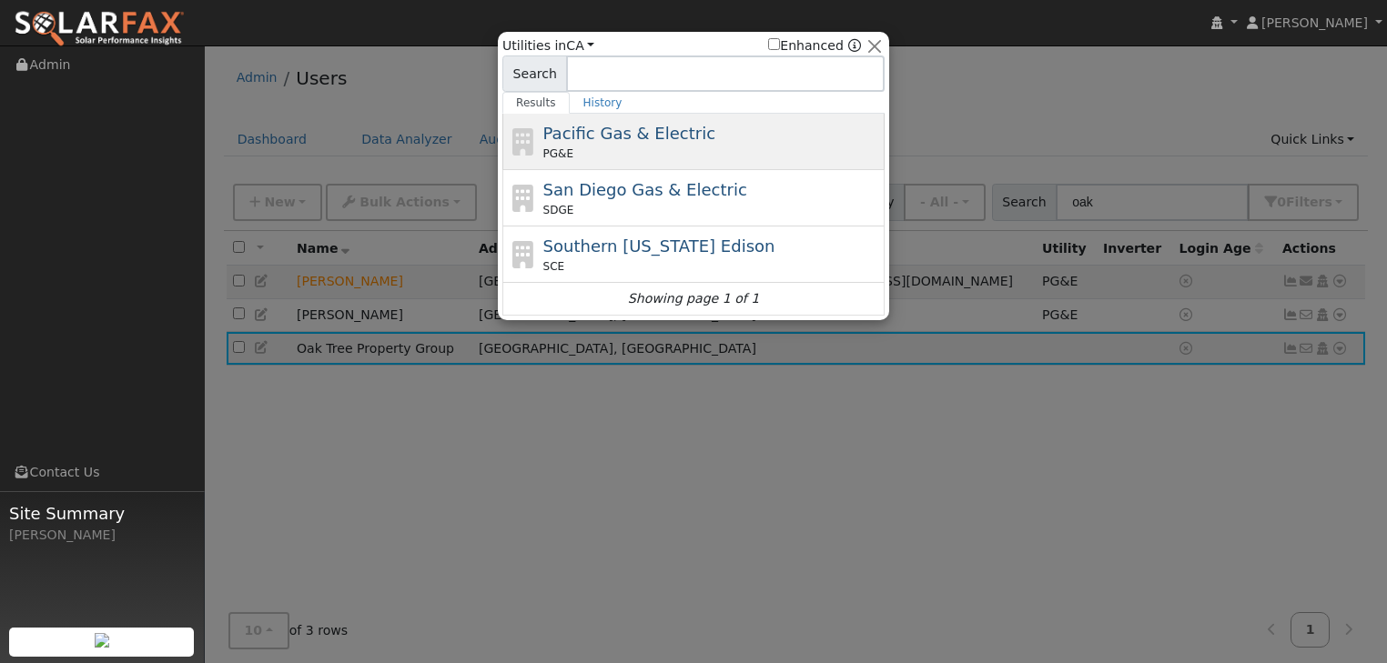
click at [601, 139] on span "Pacific Gas & Electric" at bounding box center [629, 133] width 172 height 19
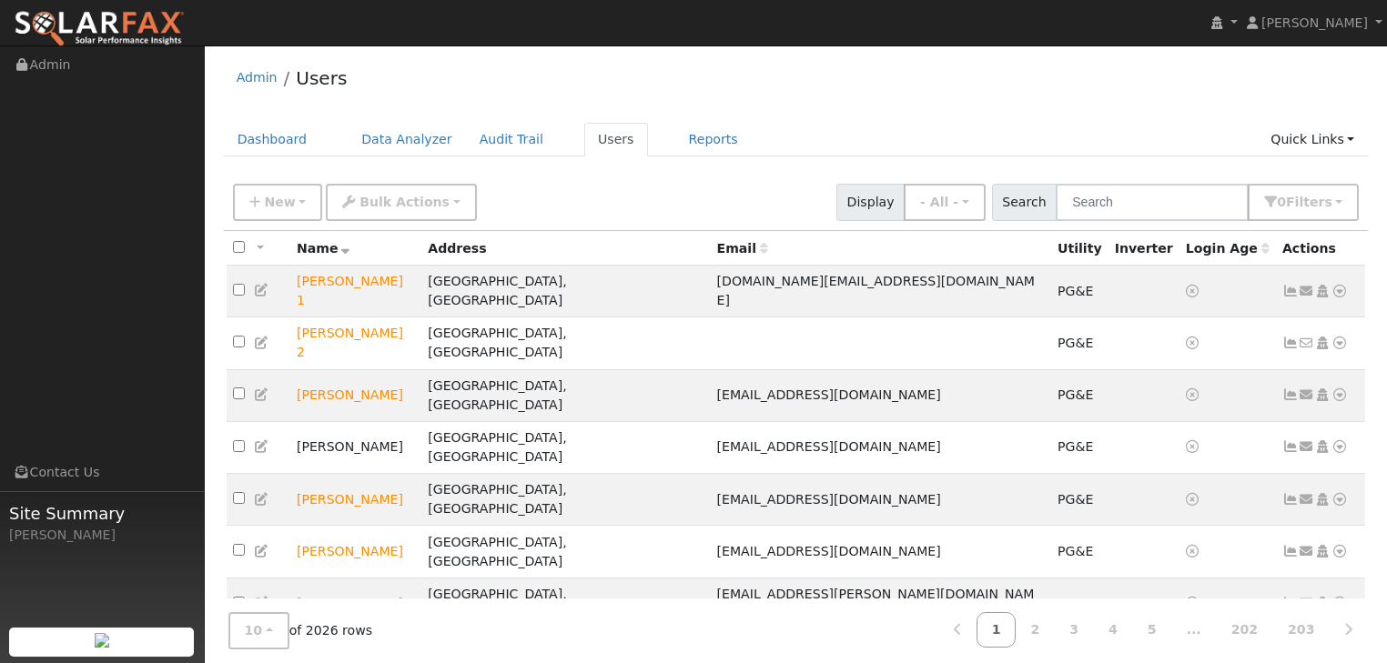
click at [770, 80] on div "Admin Users" at bounding box center [796, 83] width 1145 height 56
